Goal: Task Accomplishment & Management: Complete application form

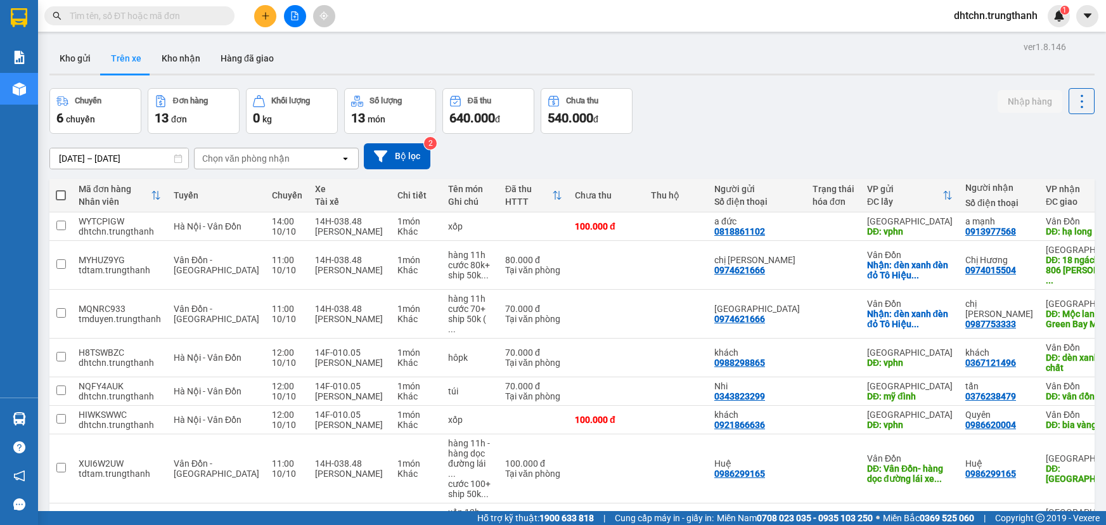
click at [261, 11] on icon "plus" at bounding box center [265, 15] width 9 height 9
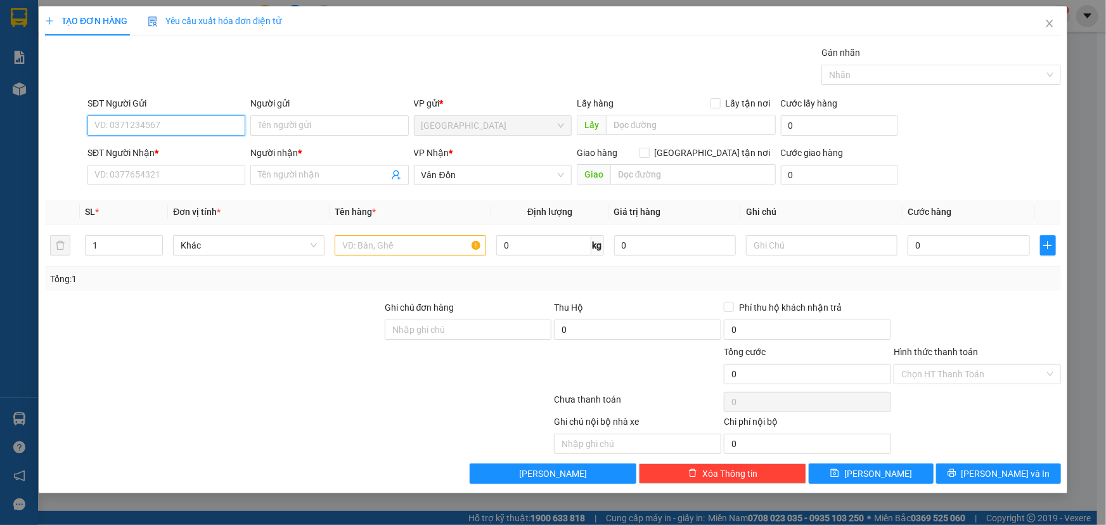
click at [157, 129] on input "SĐT Người Gửi" at bounding box center [166, 125] width 158 height 20
click at [169, 151] on div "0903217899 - [PERSON_NAME]" at bounding box center [166, 151] width 143 height 14
type input "0903217899"
type input "[PERSON_NAME]"
type input "VpHN"
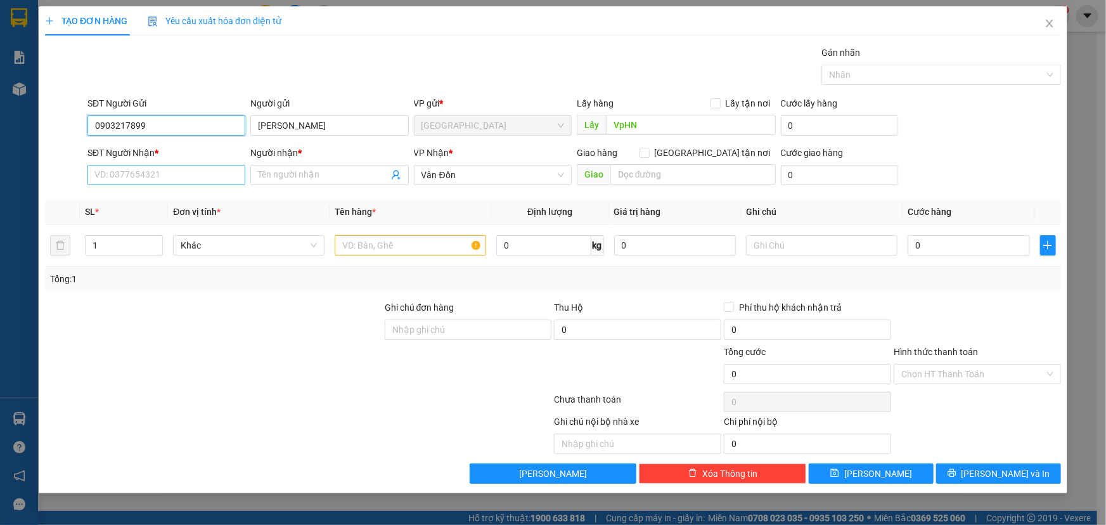
type input "0903217899"
click at [159, 181] on input "SĐT Người Nhận *" at bounding box center [166, 175] width 158 height 20
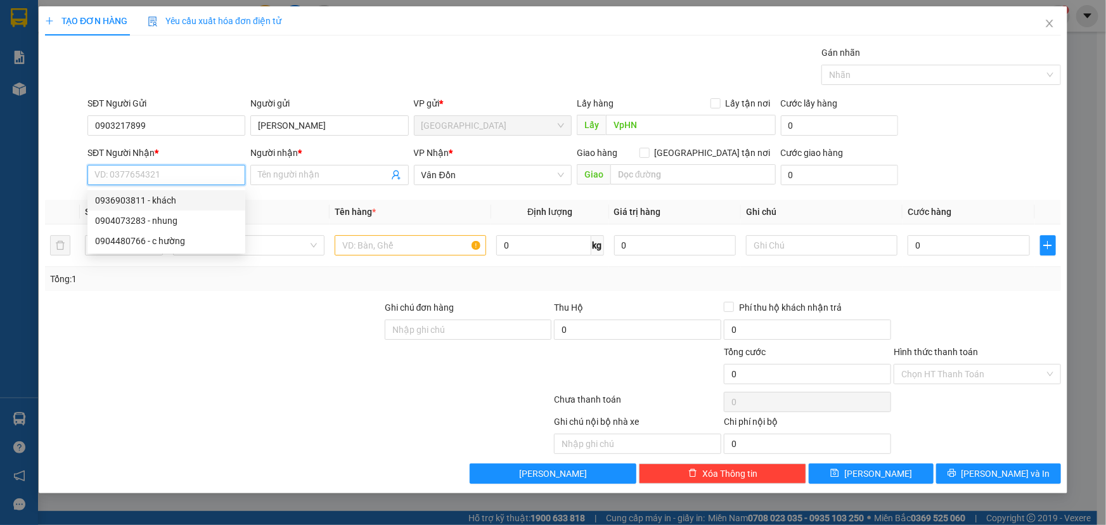
click at [181, 197] on div "0936903811 - khách" at bounding box center [166, 200] width 143 height 14
type input "0936903811"
type input "khách"
type input "bến xe bãi cháy"
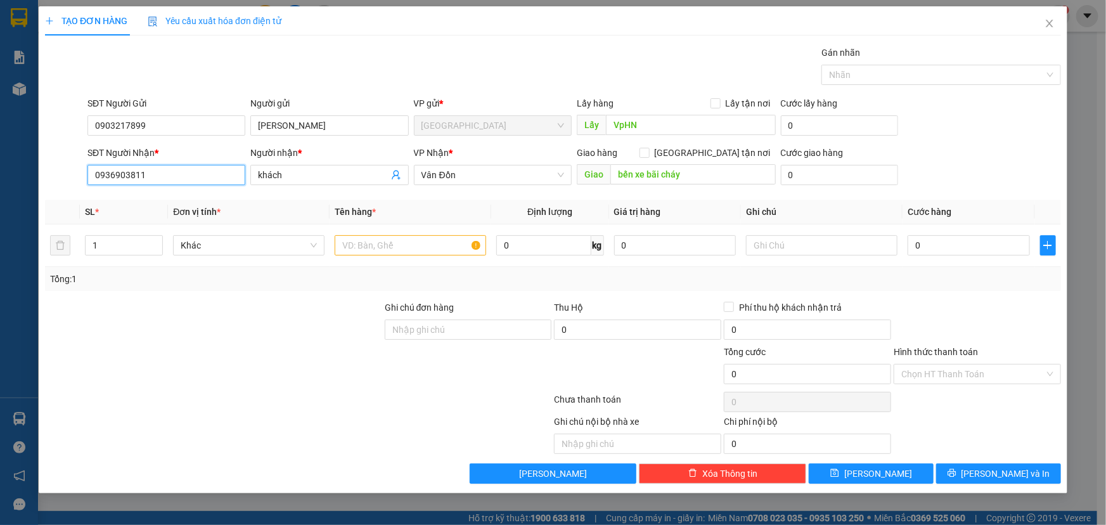
click at [206, 182] on input "0936903811" at bounding box center [166, 175] width 158 height 20
click at [204, 181] on input "0936903811" at bounding box center [166, 175] width 158 height 20
click at [313, 215] on th "Đơn vị tính *" at bounding box center [249, 212] width 162 height 25
click at [370, 249] on input "text" at bounding box center [410, 245] width 151 height 20
type input "khóa"
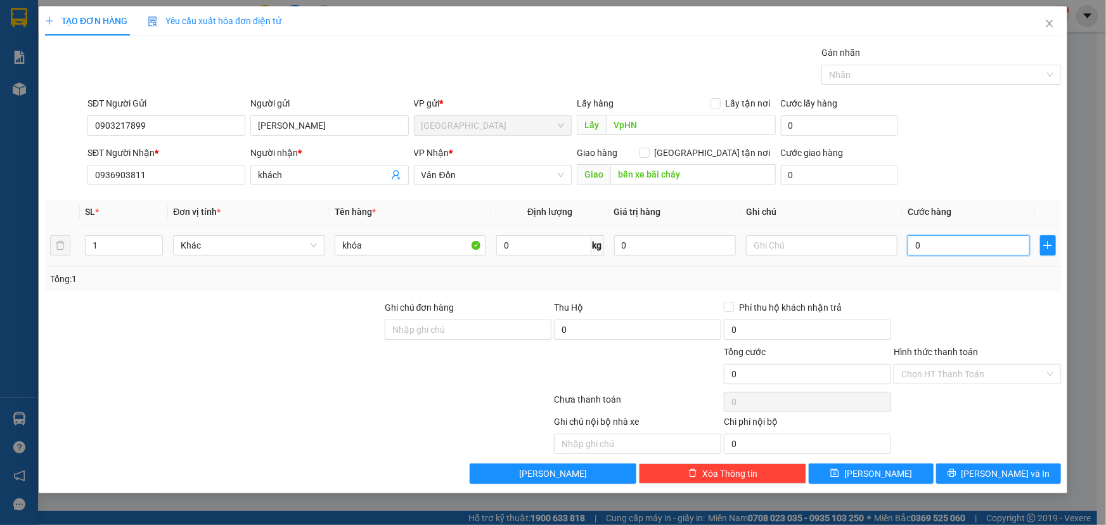
type input "1"
type input "10"
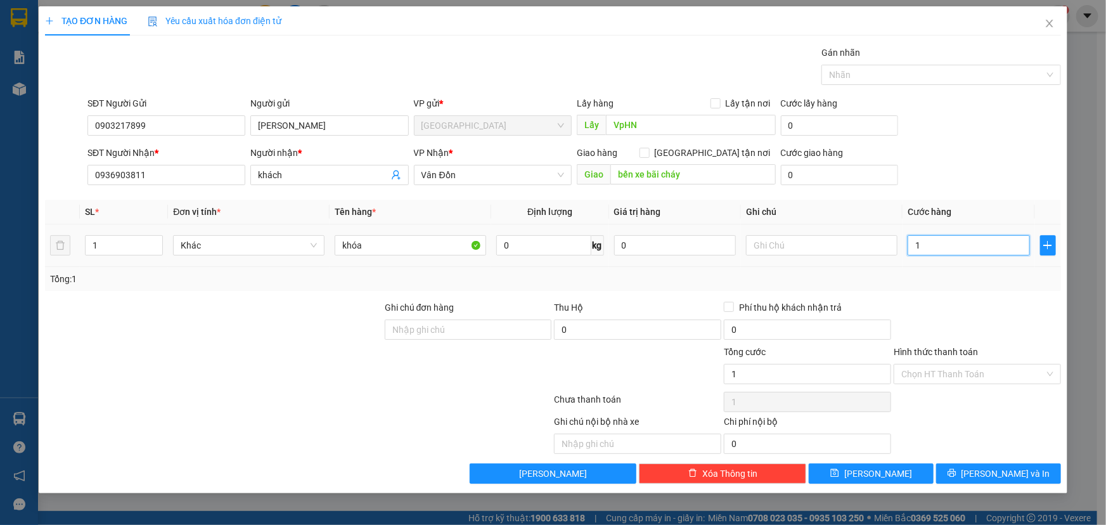
type input "10"
type input "100"
type input "1.000"
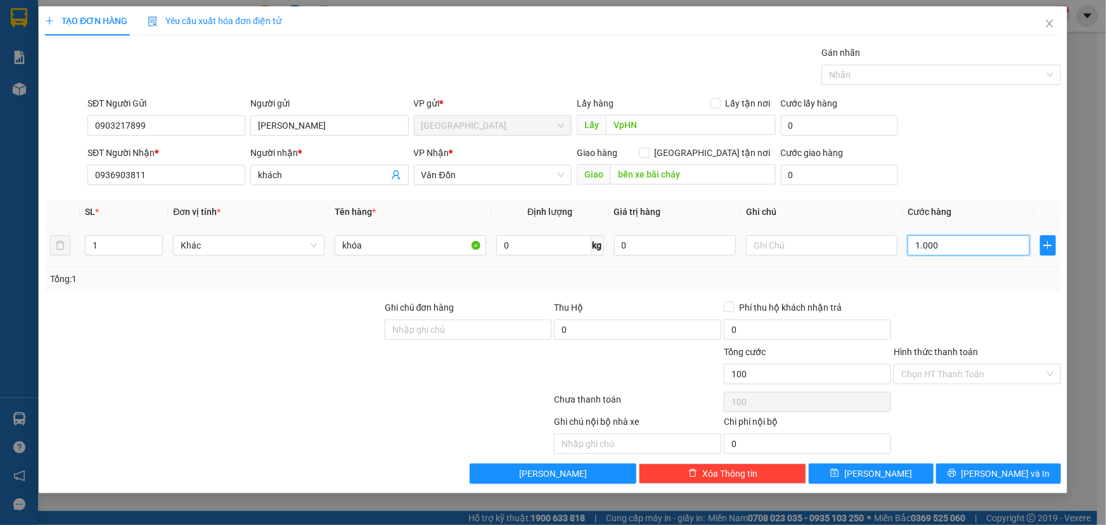
type input "1.000"
type input "10.000"
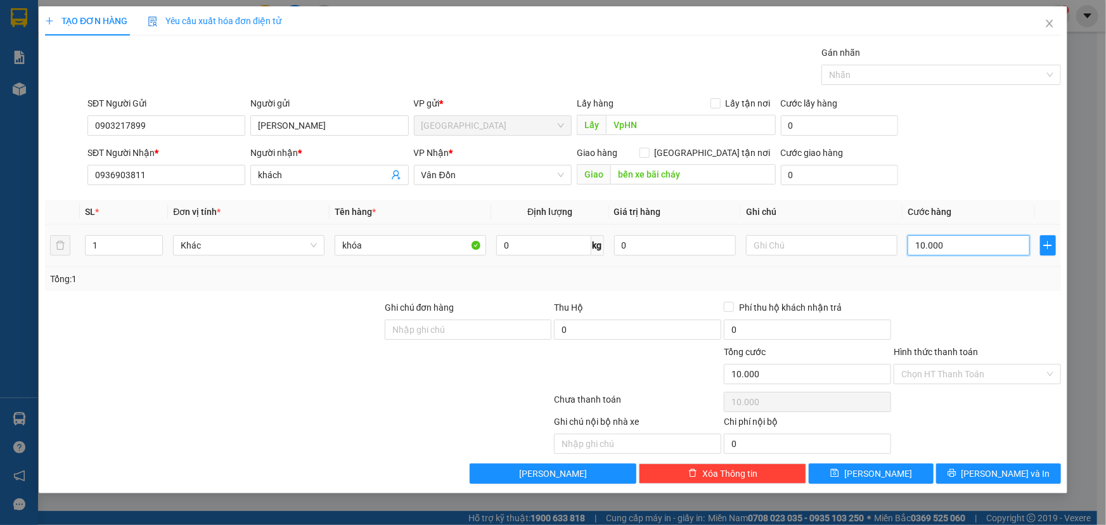
type input "100.000"
click at [1046, 21] on icon "close" at bounding box center [1049, 23] width 10 height 10
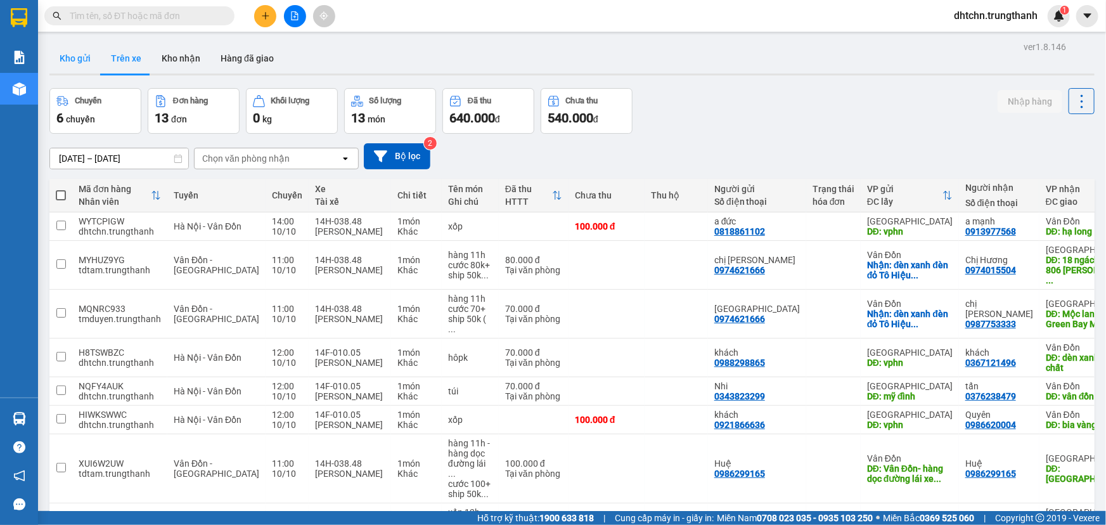
click at [76, 57] on button "Kho gửi" at bounding box center [74, 58] width 51 height 30
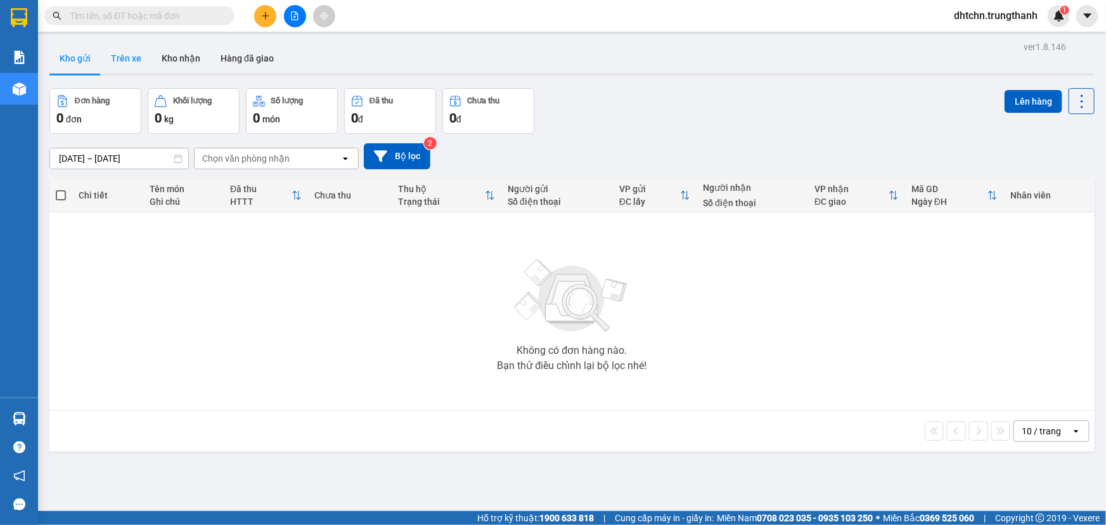
click at [121, 63] on button "Trên xe" at bounding box center [126, 58] width 51 height 30
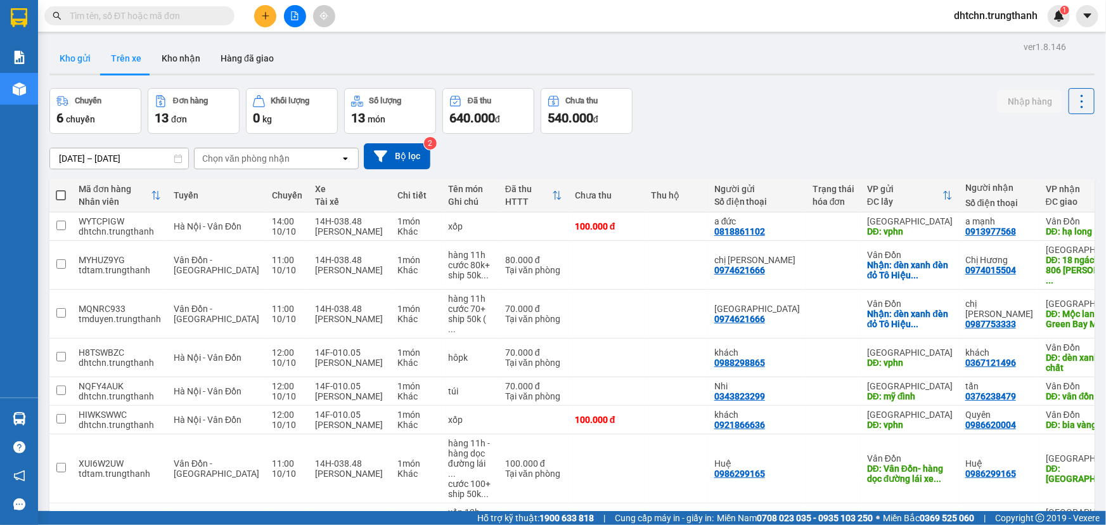
click at [76, 63] on button "Kho gửi" at bounding box center [74, 58] width 51 height 30
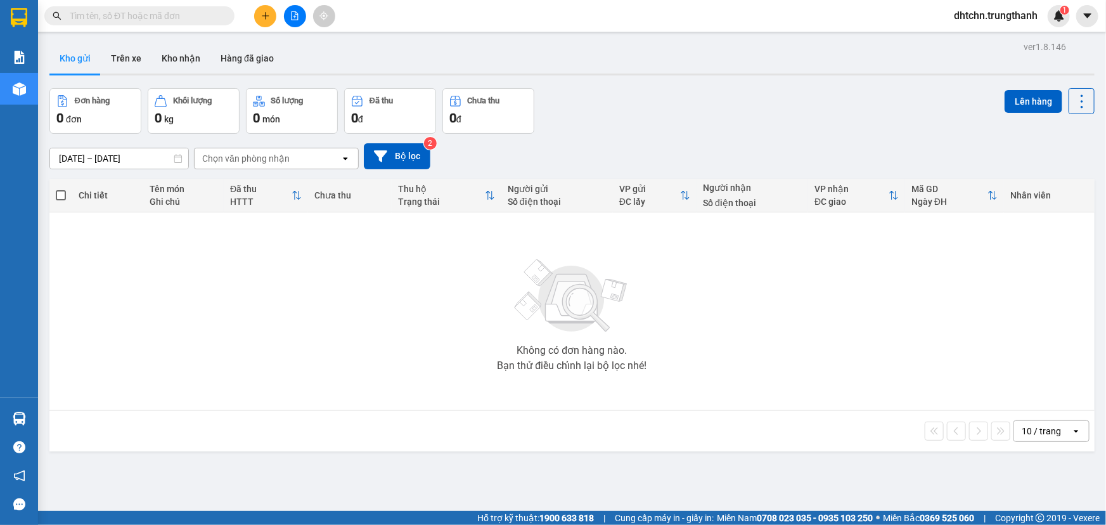
click at [255, 245] on div "Không có đơn hàng nào. Bạn thử điều chỉnh lại bộ lọc nhé!" at bounding box center [572, 311] width 1032 height 190
click at [120, 158] on input "[DATE] – [DATE]" at bounding box center [119, 158] width 138 height 20
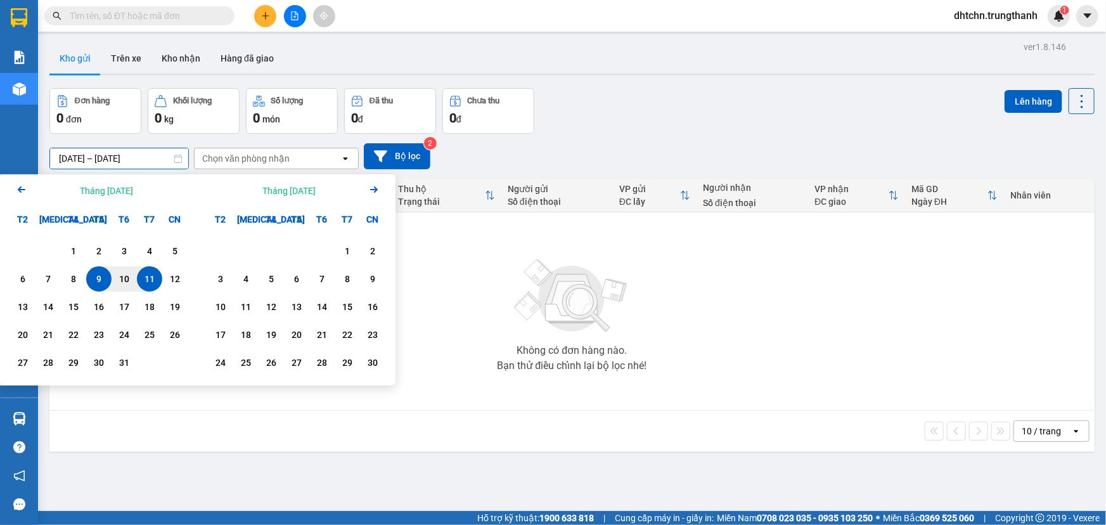
click at [153, 282] on div "11" at bounding box center [150, 278] width 18 height 15
click at [153, 281] on div "11" at bounding box center [150, 278] width 18 height 15
type input "[DATE] – [DATE]"
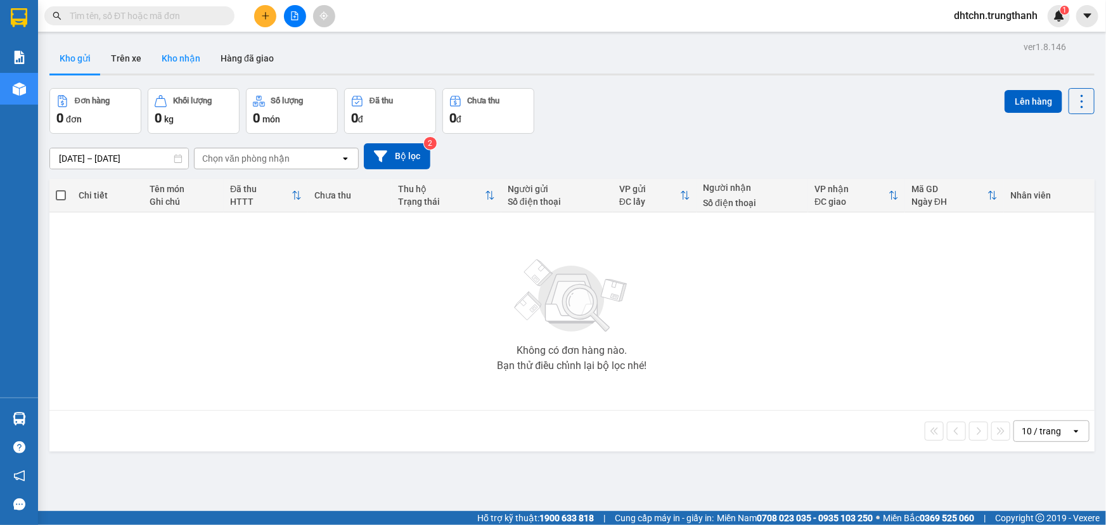
click at [182, 55] on button "Kho nhận" at bounding box center [180, 58] width 59 height 30
click at [122, 63] on button "Trên xe" at bounding box center [126, 58] width 51 height 30
type input "[DATE] – [DATE]"
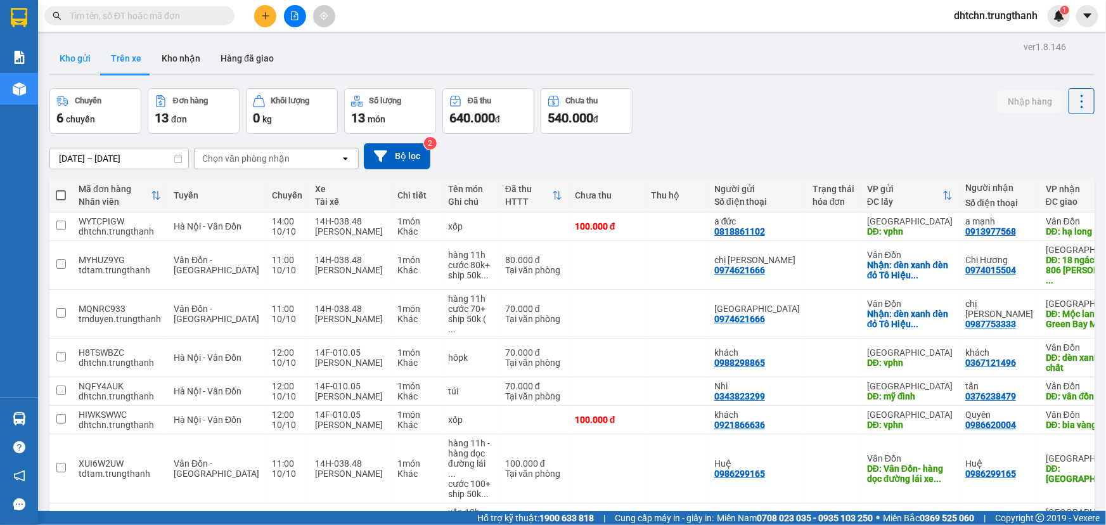
click at [84, 63] on button "Kho gửi" at bounding box center [74, 58] width 51 height 30
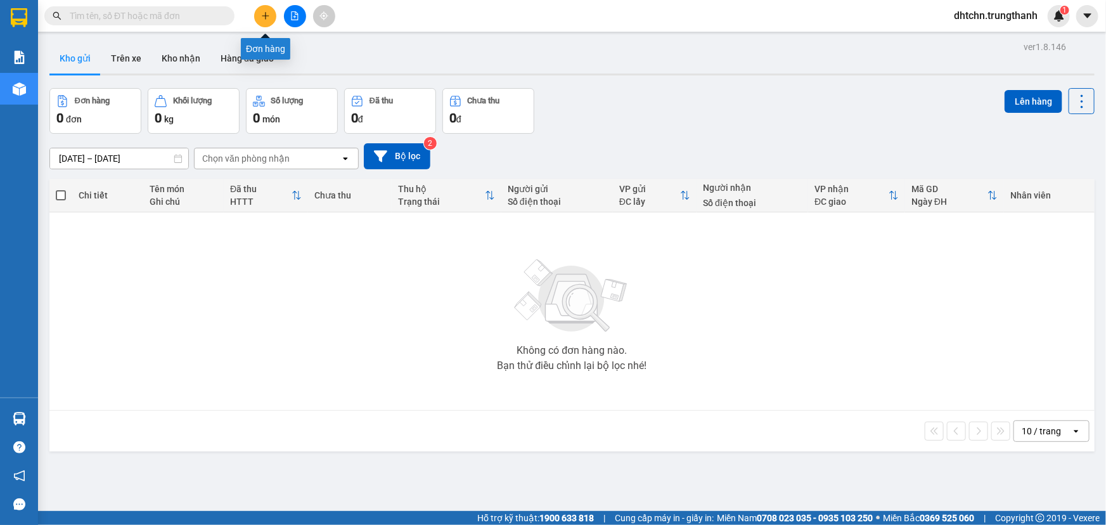
click at [263, 18] on icon "plus" at bounding box center [265, 15] width 9 height 9
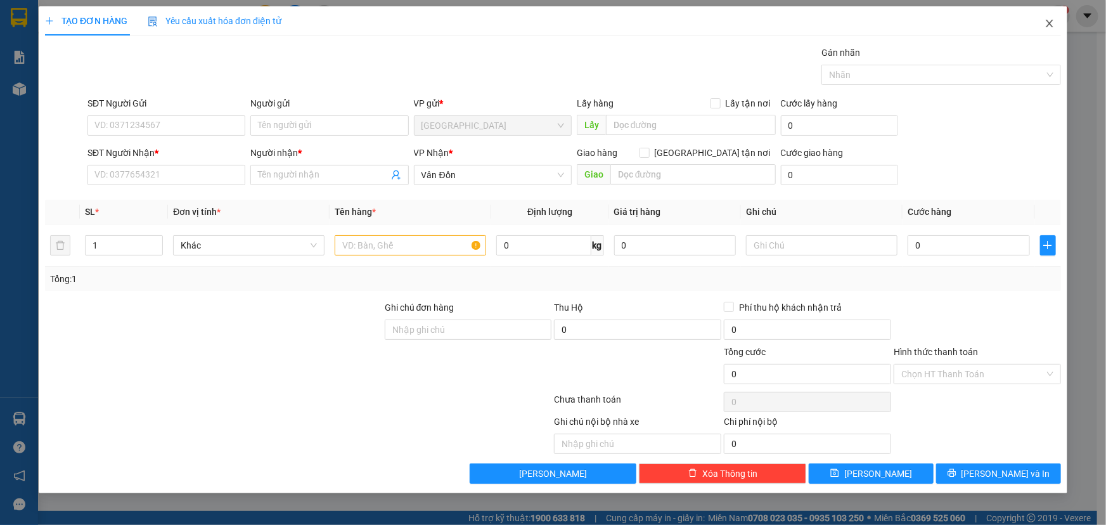
click at [1053, 27] on icon "close" at bounding box center [1049, 23] width 10 height 10
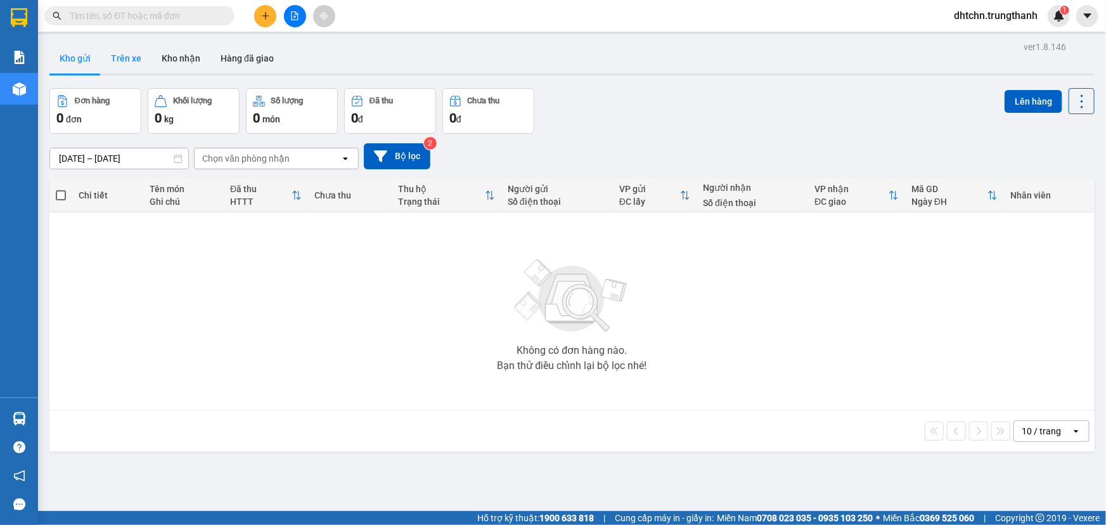
click at [138, 62] on button "Trên xe" at bounding box center [126, 58] width 51 height 30
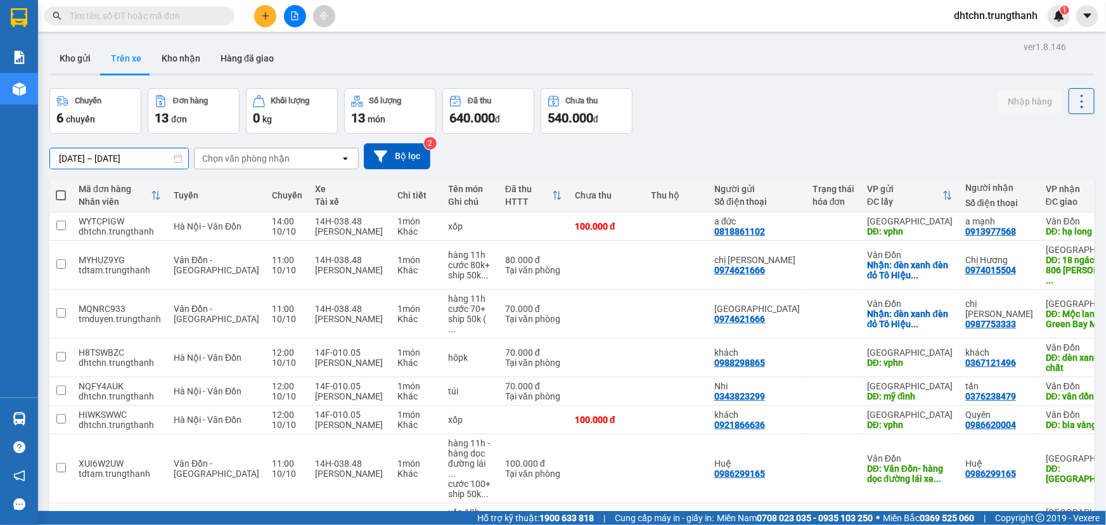
click at [139, 155] on input "[DATE] – [DATE]" at bounding box center [119, 158] width 138 height 20
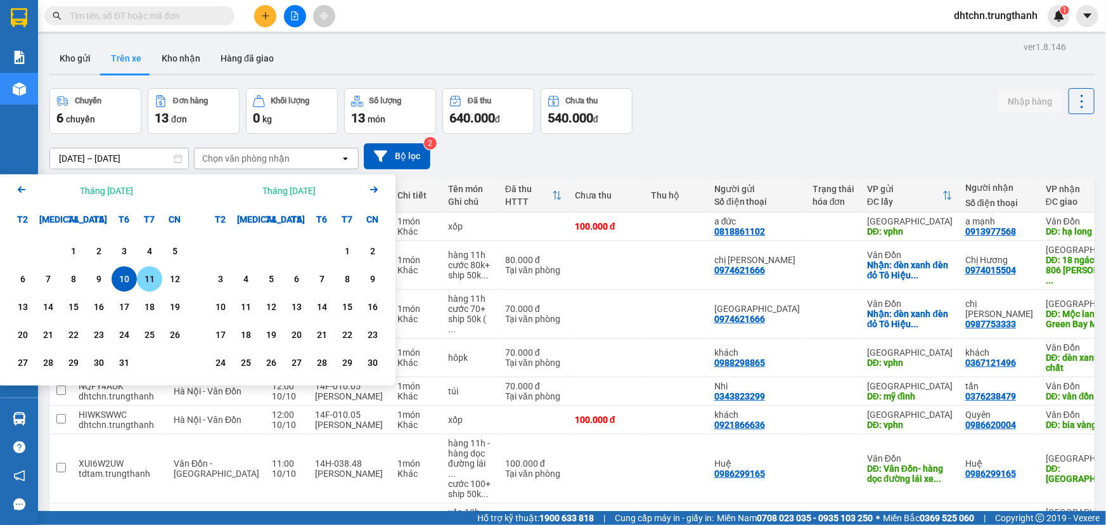
click at [151, 278] on div "11" at bounding box center [150, 278] width 18 height 15
type input "[DATE] – [DATE]"
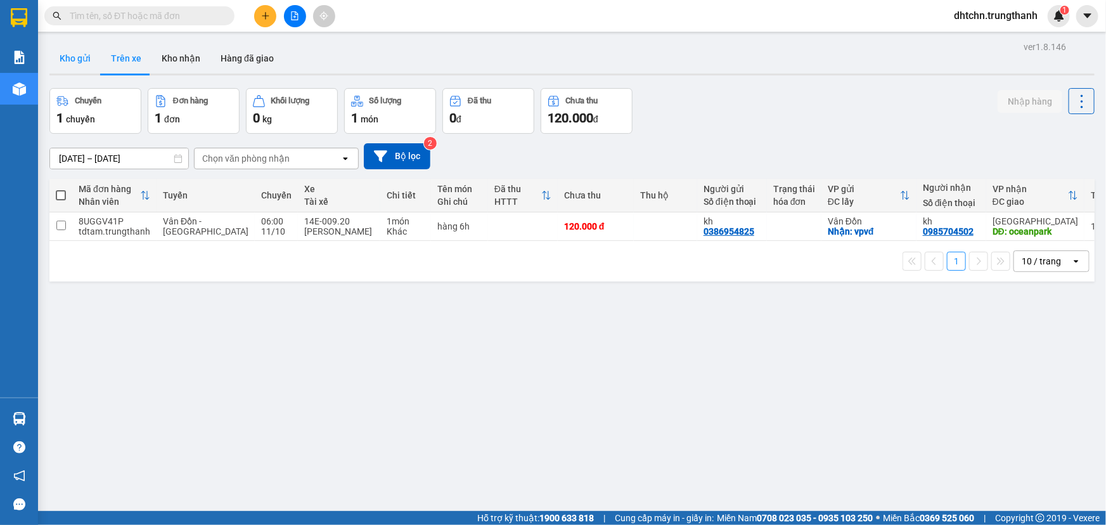
click at [86, 62] on button "Kho gửi" at bounding box center [74, 58] width 51 height 30
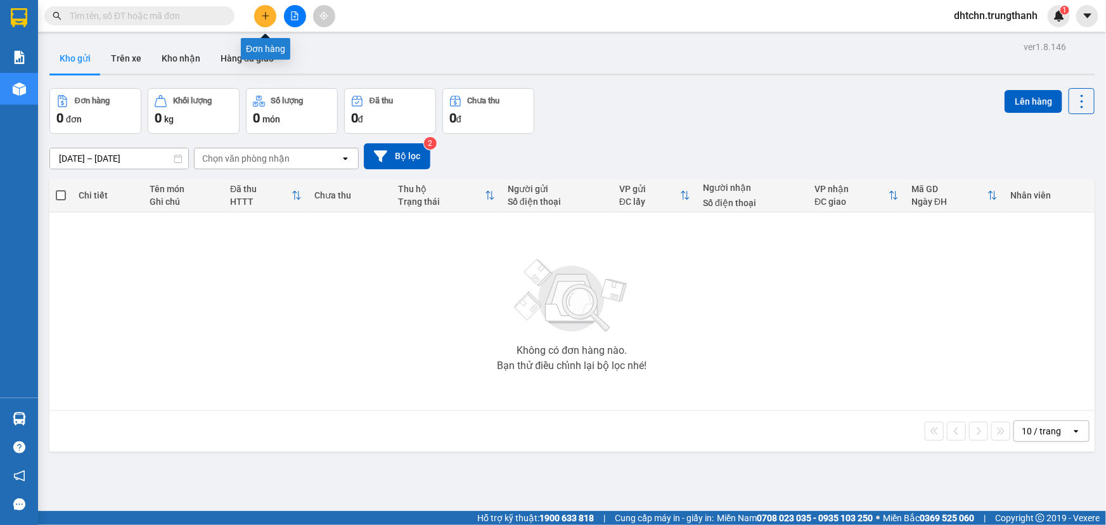
click at [266, 16] on icon "plus" at bounding box center [265, 15] width 7 height 1
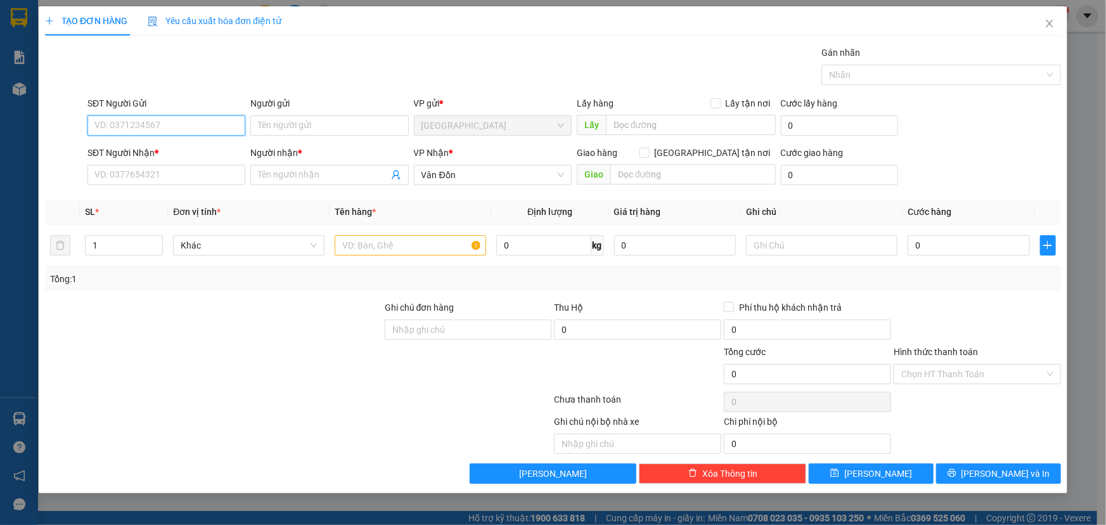
click at [174, 127] on input "SĐT Người Gửi" at bounding box center [166, 125] width 158 height 20
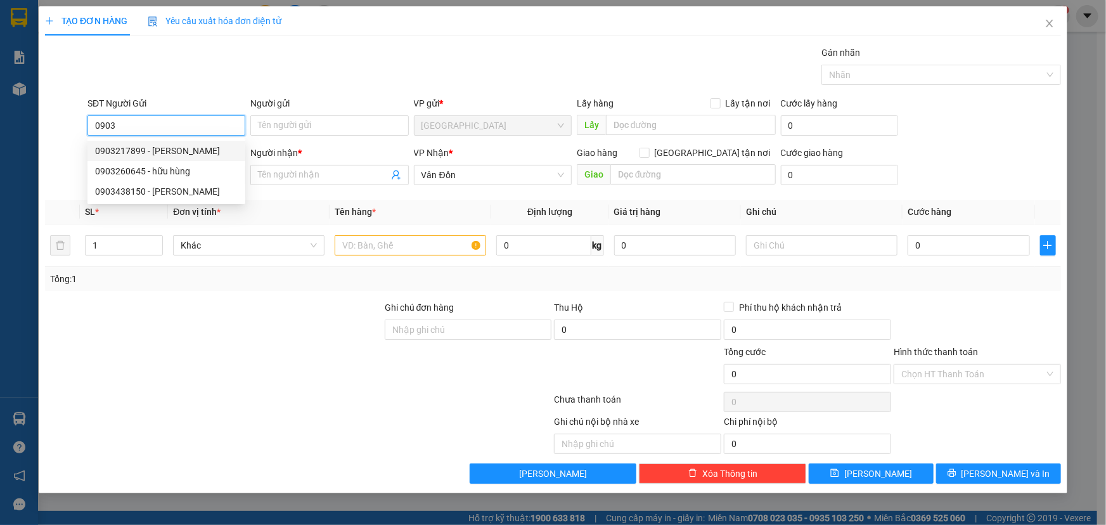
click at [166, 152] on div "0903217899 - [PERSON_NAME]" at bounding box center [166, 151] width 143 height 14
type input "0903217899"
type input "[PERSON_NAME]"
type input "VpHN"
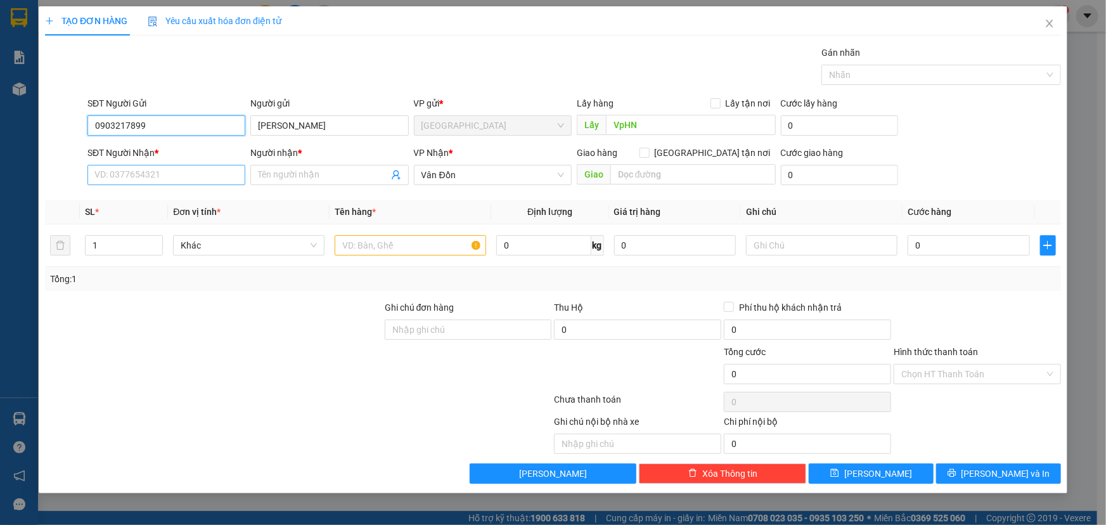
type input "0903217899"
click at [147, 176] on input "SĐT Người Nhận *" at bounding box center [166, 175] width 158 height 20
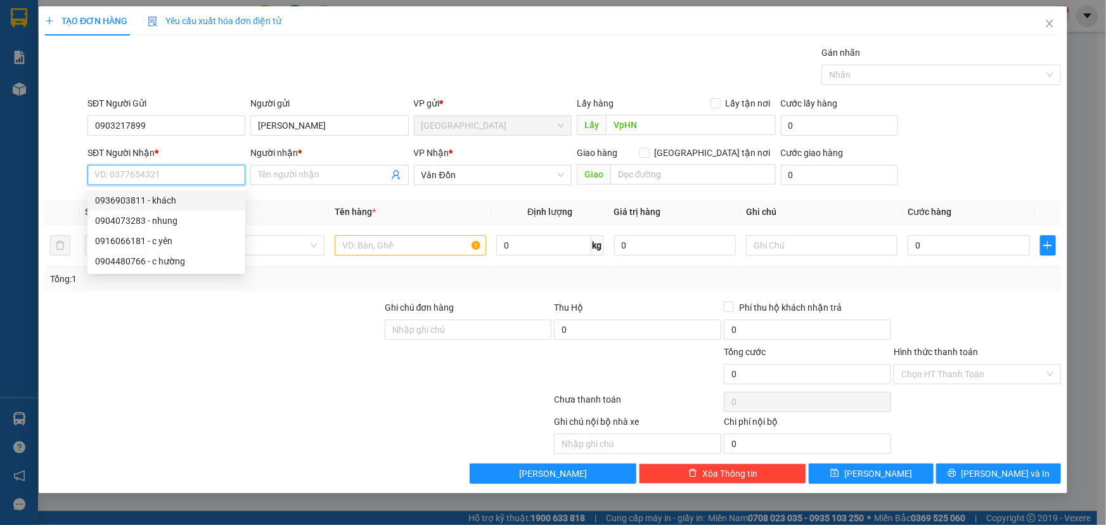
click at [177, 200] on div "0936903811 - khách" at bounding box center [166, 200] width 143 height 14
type input "0936903811"
type input "khách"
type input "bến xe bãi cháy"
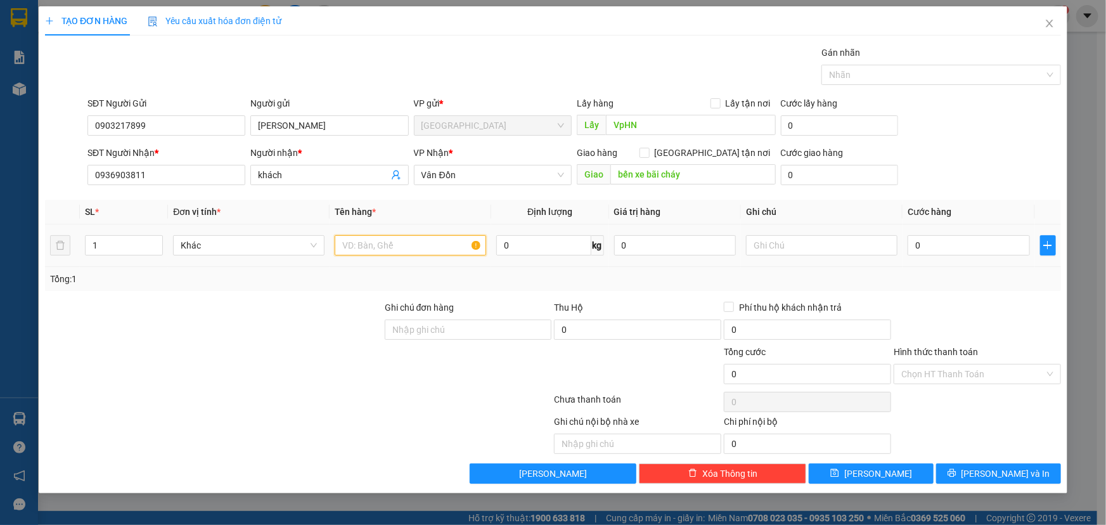
click at [407, 246] on input "text" at bounding box center [410, 245] width 151 height 20
type input "t"
type input "khóa"
click at [1033, 247] on td "0" at bounding box center [968, 245] width 132 height 42
click at [1001, 244] on input "0" at bounding box center [968, 245] width 122 height 20
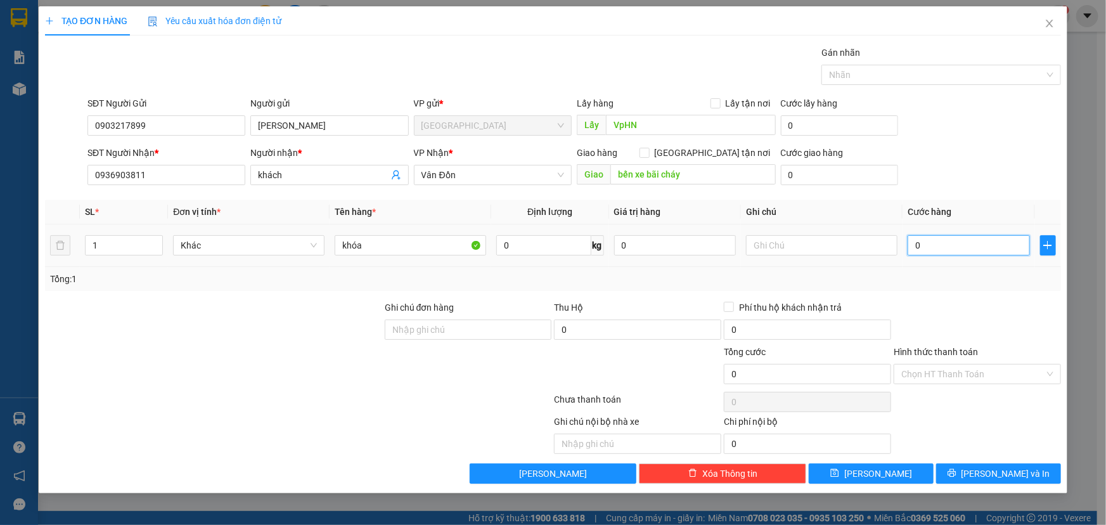
type input "1"
type input "10"
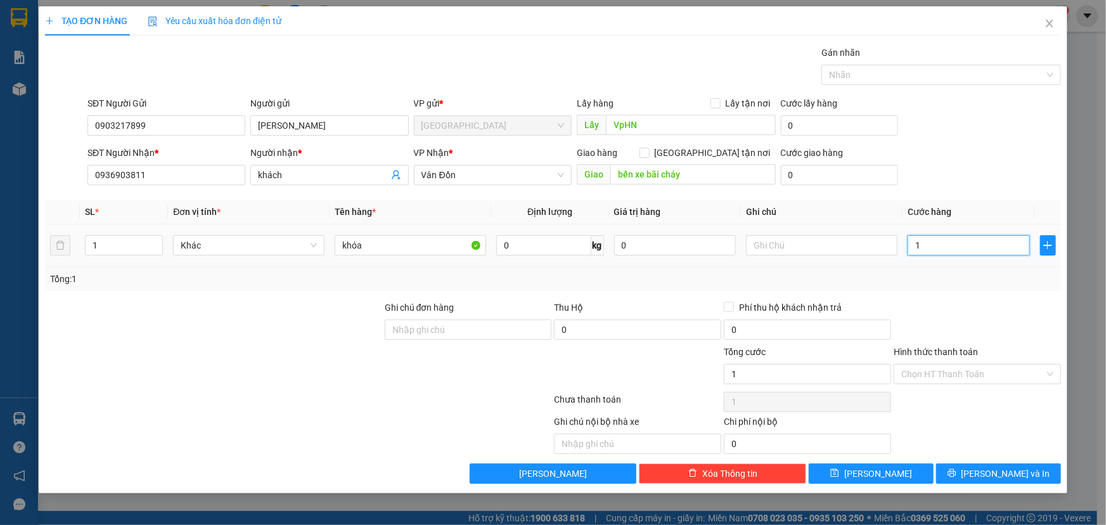
type input "10"
type input "100"
type input "1.000"
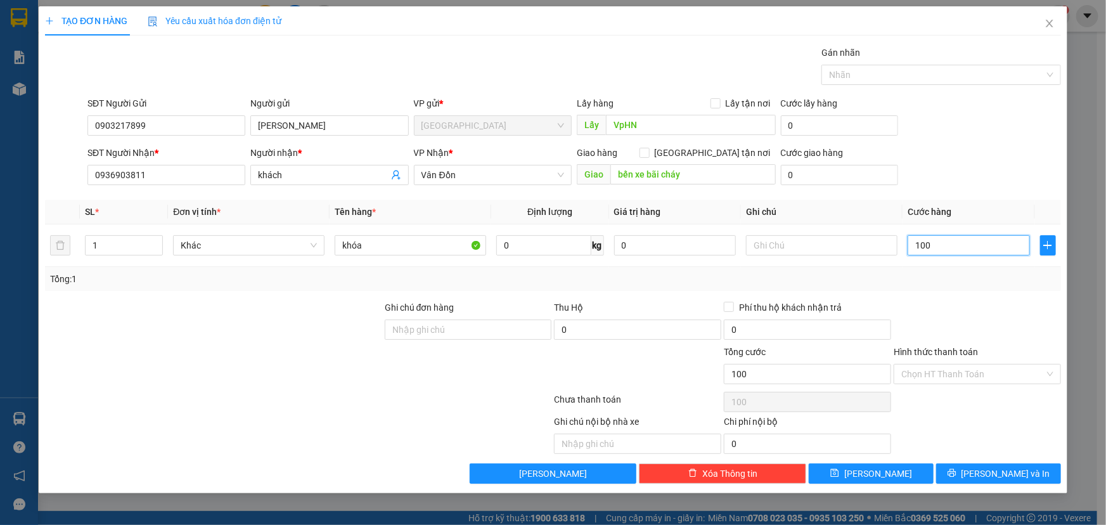
type input "1.000"
type input "10.000"
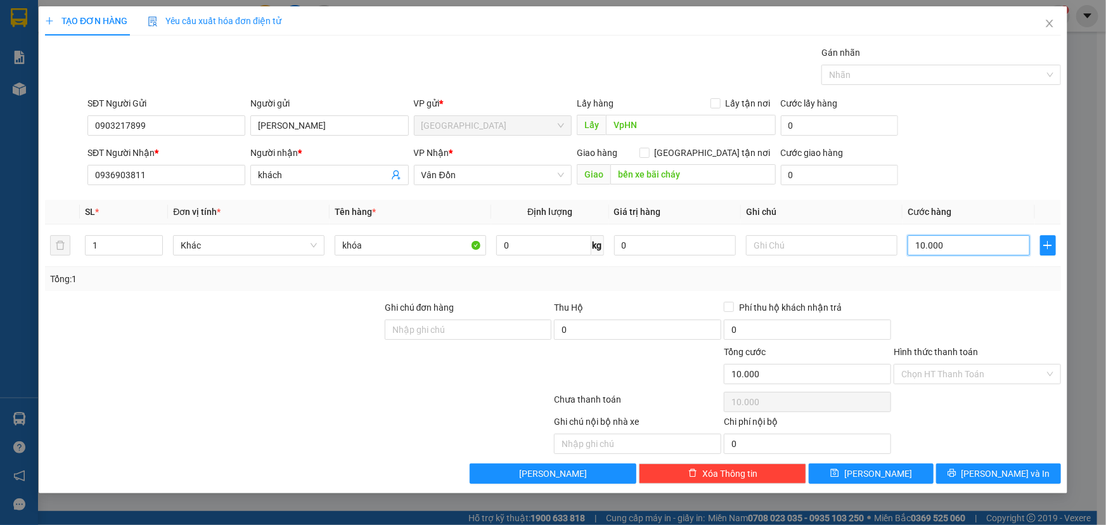
type input "100.000"
click at [1004, 471] on span "[PERSON_NAME] và In" at bounding box center [1005, 473] width 89 height 14
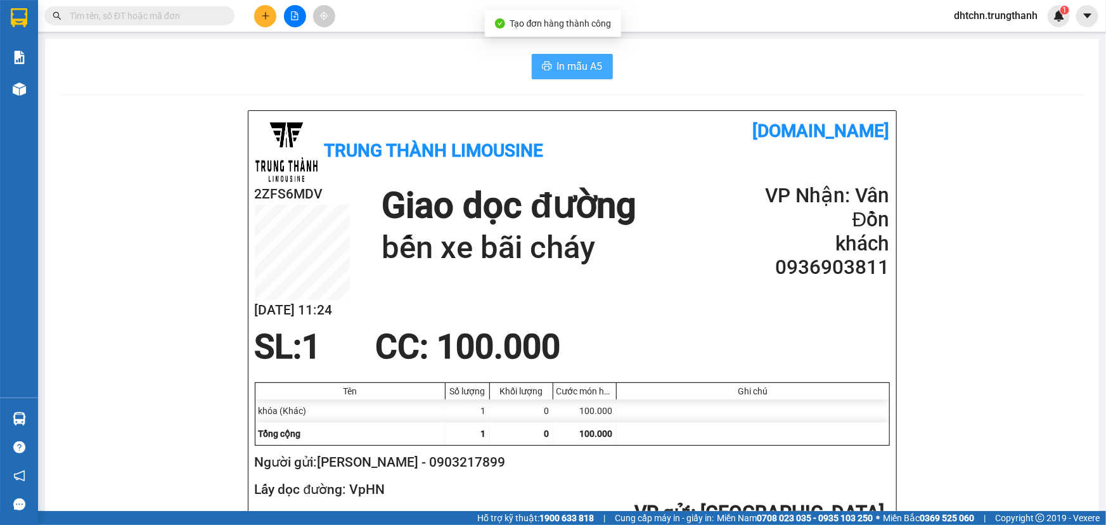
click at [573, 61] on span "In mẫu A5" at bounding box center [580, 66] width 46 height 16
click at [577, 69] on span "In mẫu A5" at bounding box center [580, 66] width 46 height 16
click at [570, 76] on button "In mẫu A5" at bounding box center [572, 66] width 81 height 25
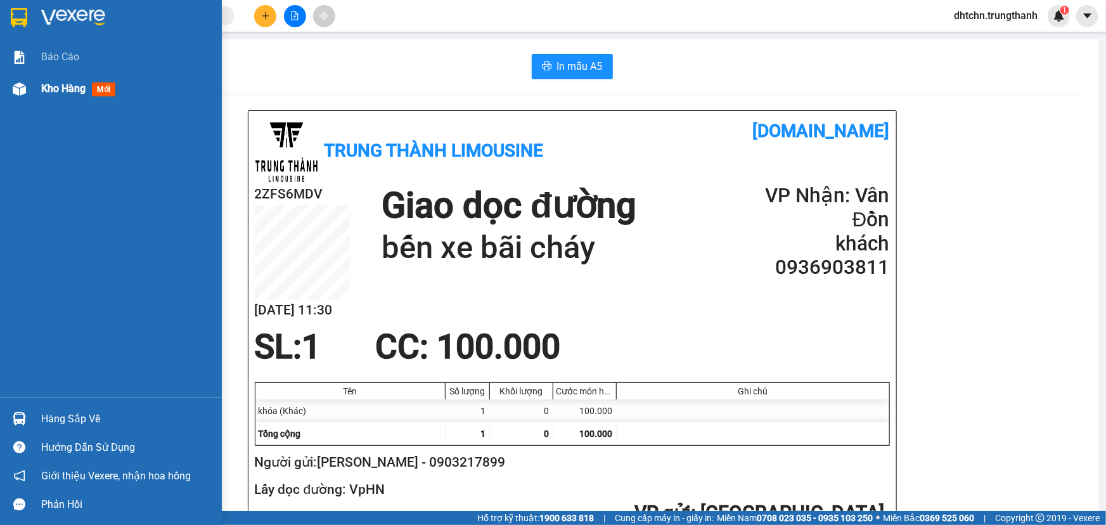
click at [39, 89] on div "Kho hàng mới" at bounding box center [111, 89] width 222 height 32
